Goal: Task Accomplishment & Management: Complete application form

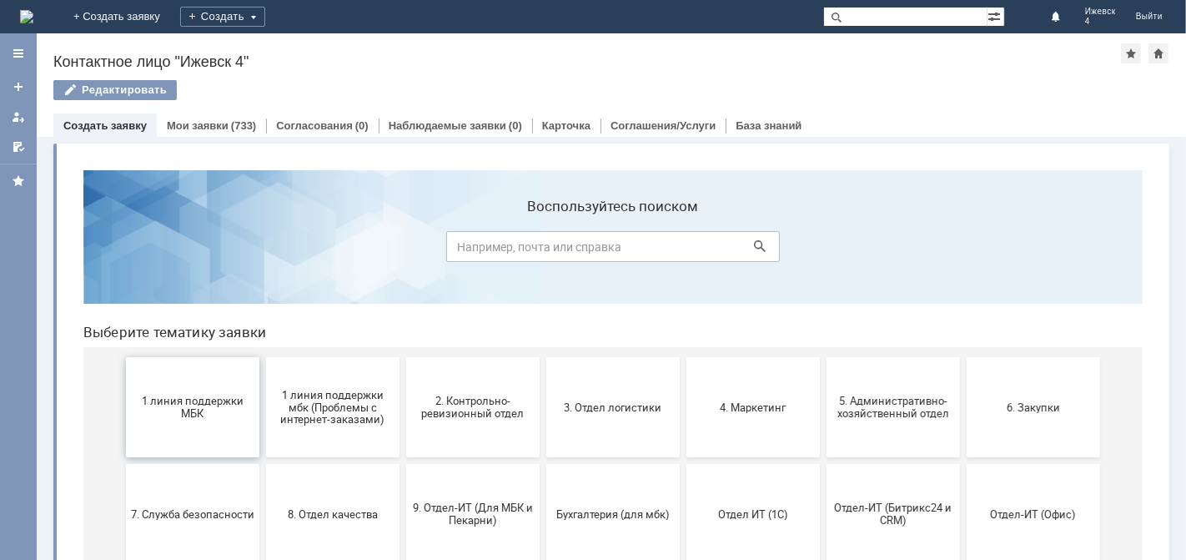
click at [196, 401] on span "1 линия поддержки МБК" at bounding box center [191, 406] width 123 height 25
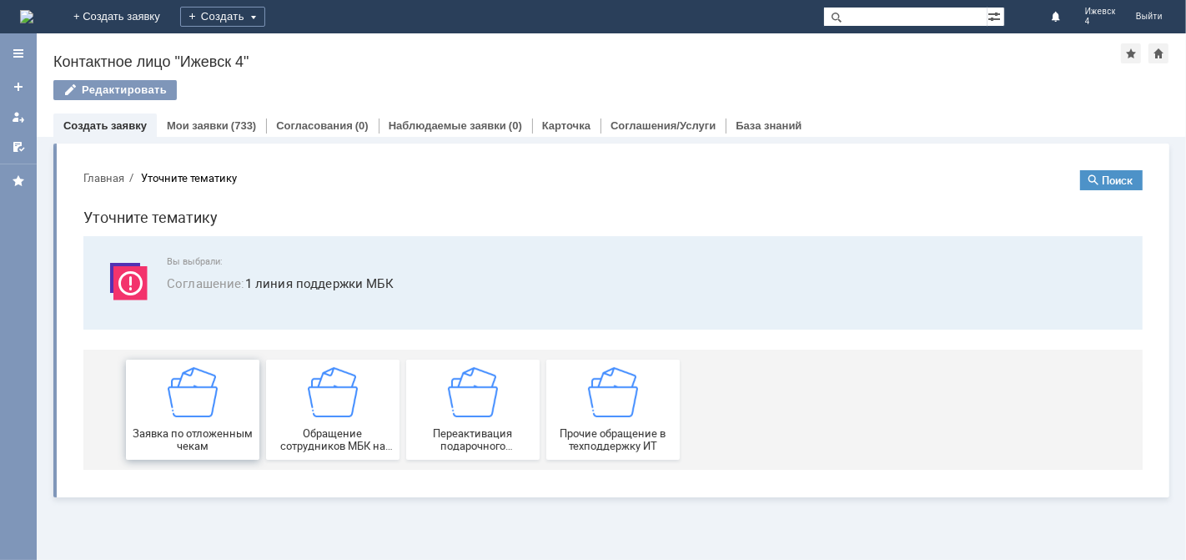
click at [197, 399] on img at bounding box center [192, 391] width 50 height 50
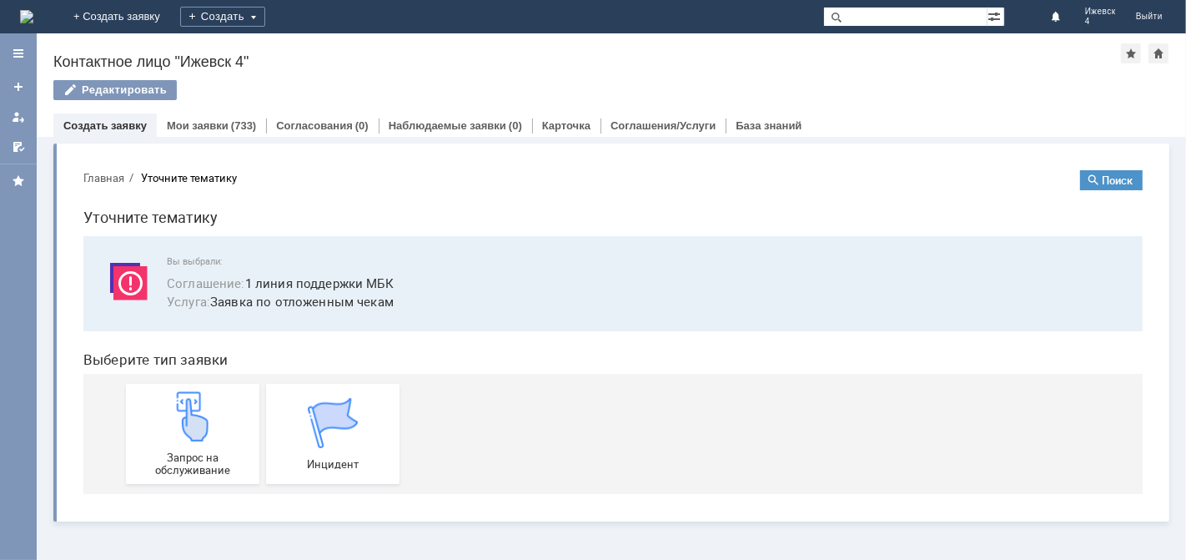
click at [196, 399] on img at bounding box center [192, 415] width 50 height 50
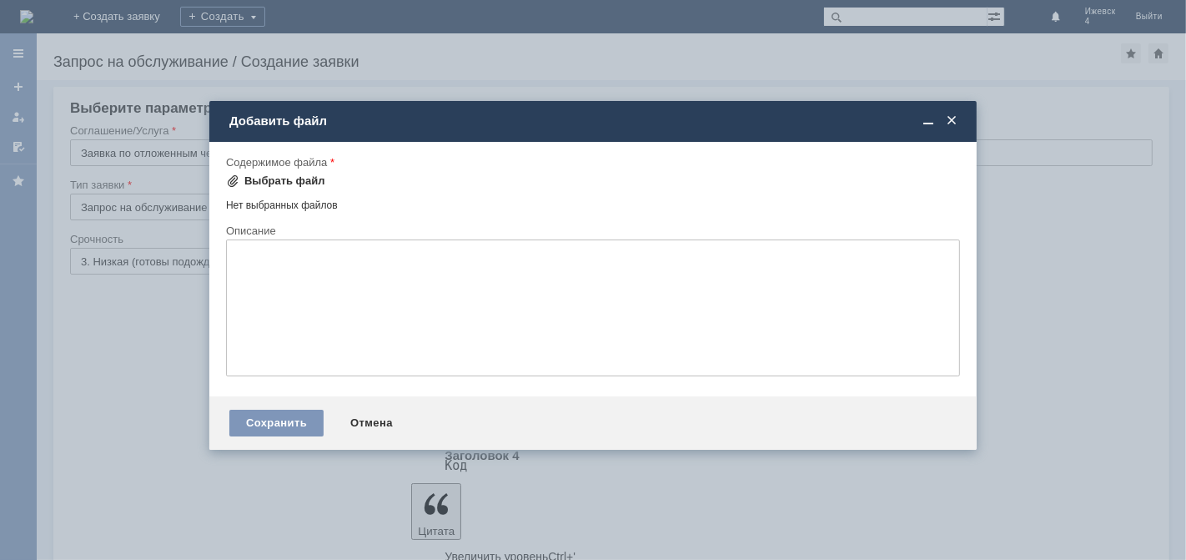
click at [289, 182] on div "Выбрать файл" at bounding box center [284, 180] width 81 height 13
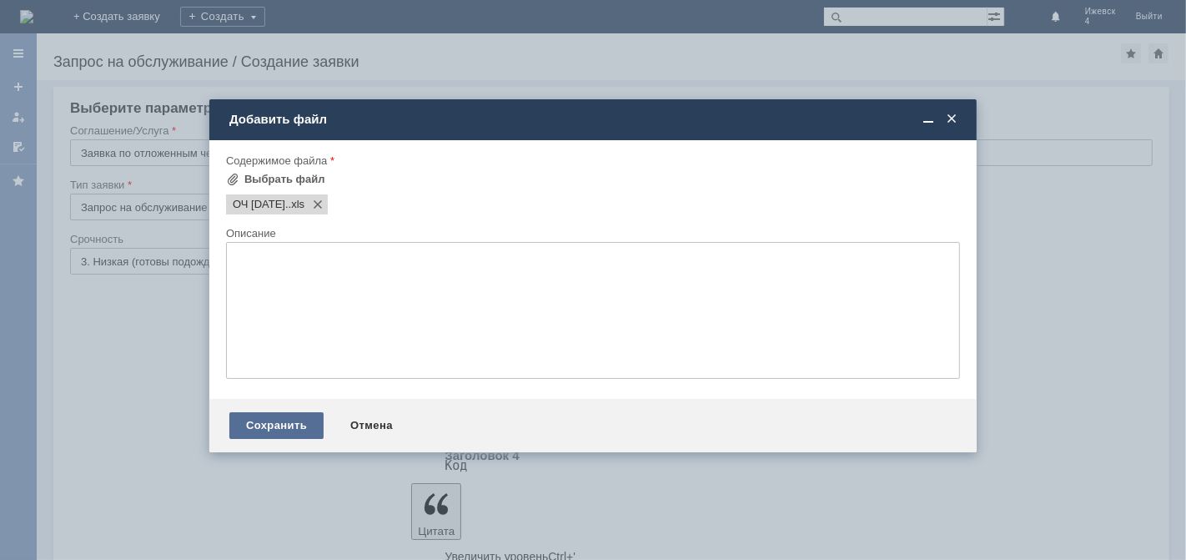
click at [283, 436] on div "Сохранить" at bounding box center [276, 425] width 94 height 27
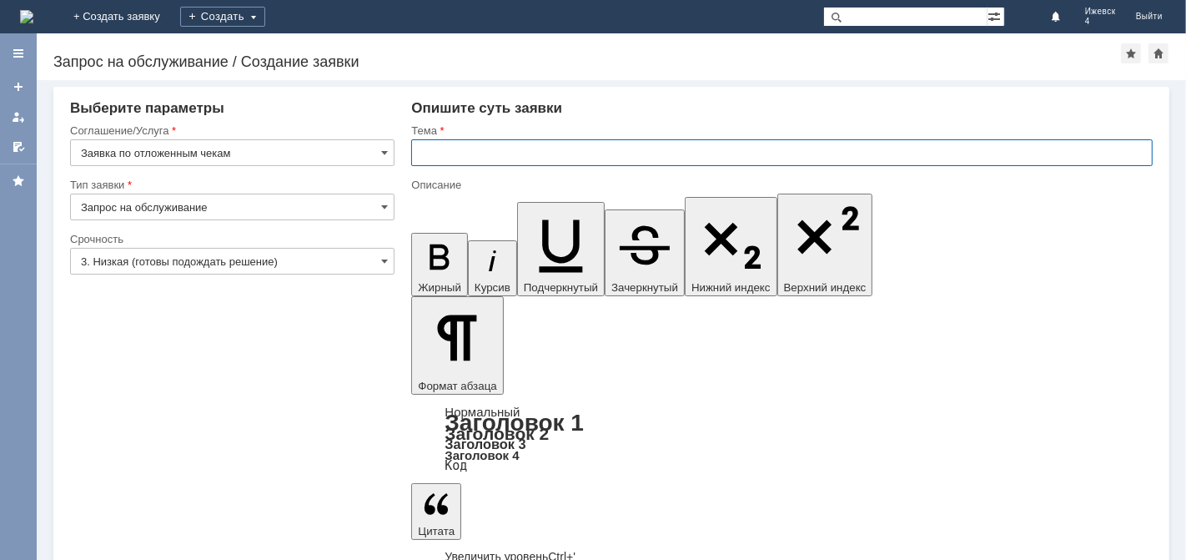
click at [429, 149] on input "text" at bounding box center [781, 152] width 741 height 27
type input "МБК Ижевск 4 отложенные чеки за 13.08.25."
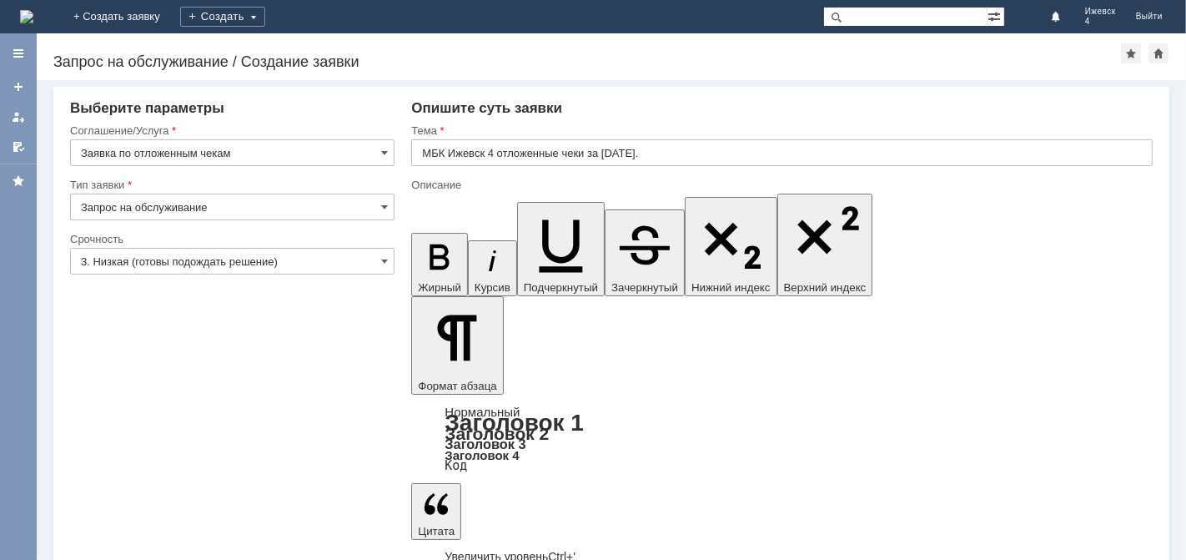
drag, startPoint x: 801, startPoint y: 4710, endPoint x: 833, endPoint y: 4905, distance: 197.8
